Goal: Transaction & Acquisition: Purchase product/service

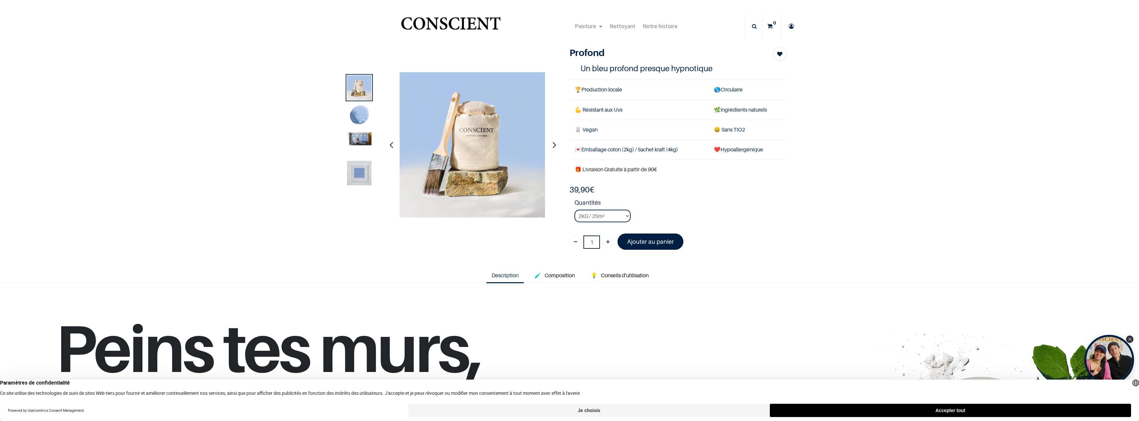
click at [359, 116] on img at bounding box center [359, 116] width 24 height 24
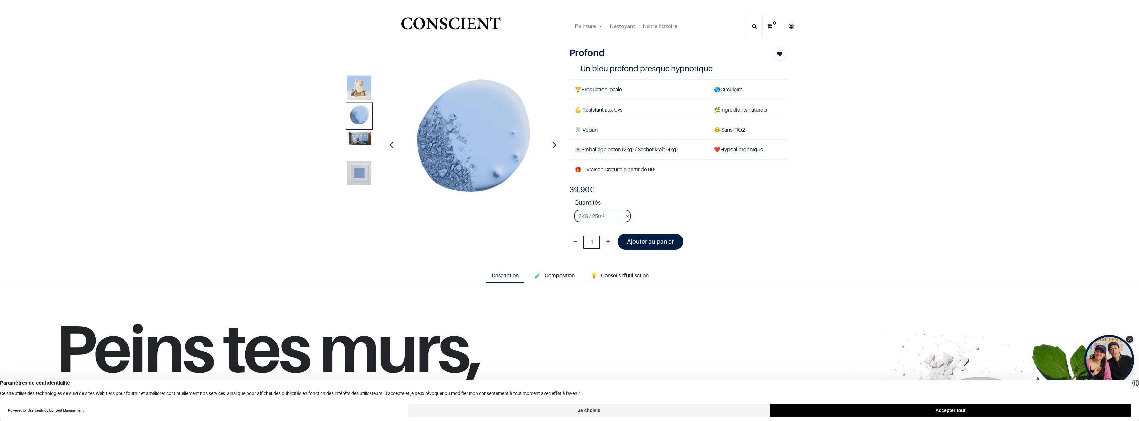
click at [359, 170] on img at bounding box center [359, 173] width 24 height 24
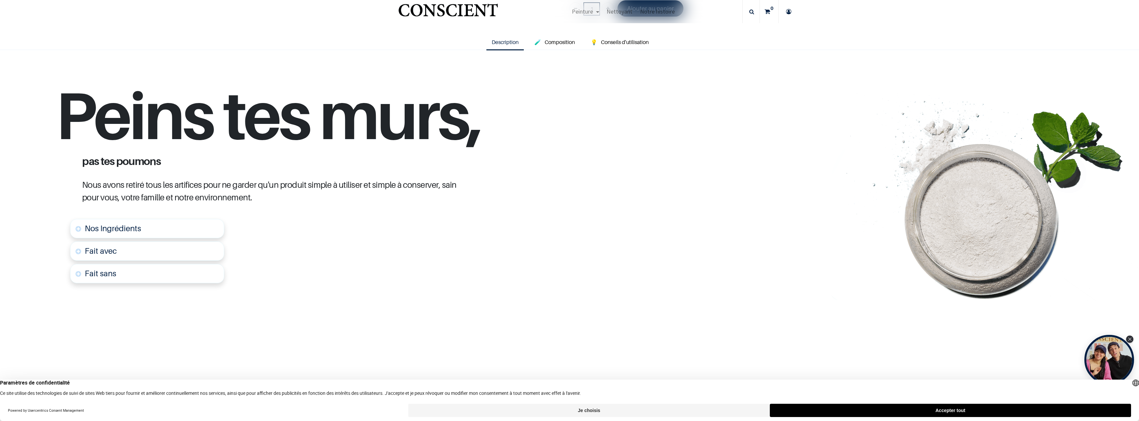
scroll to position [199, 0]
